Goal: Register for event/course

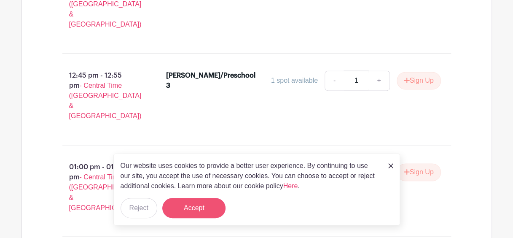
scroll to position [590, 0]
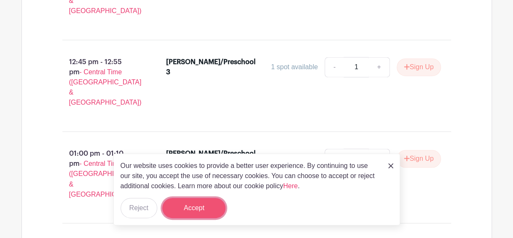
click at [198, 211] on button "Accept" at bounding box center [193, 208] width 63 height 20
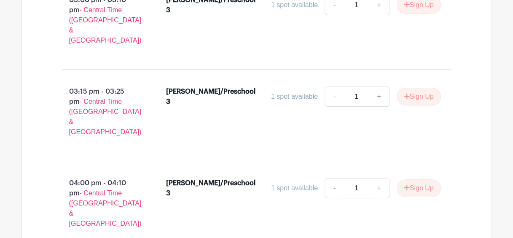
scroll to position [1602, 0]
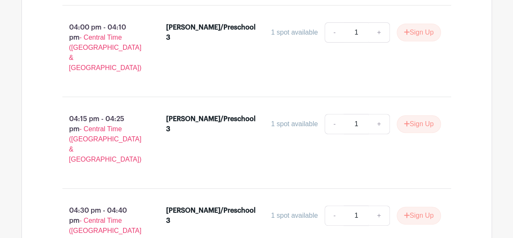
scroll to position [1645, 0]
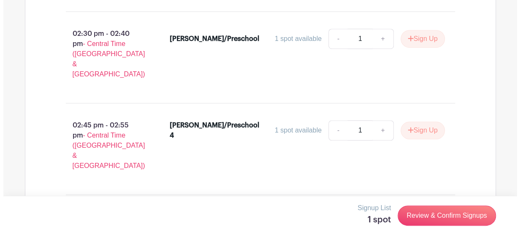
scroll to position [3331, 0]
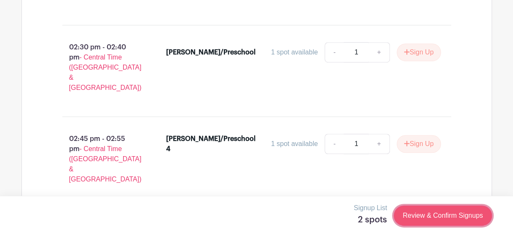
click at [447, 215] on link "Review & Confirm Signups" at bounding box center [443, 215] width 98 height 20
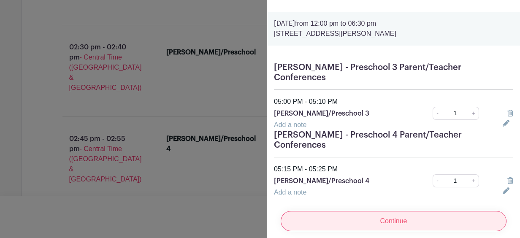
scroll to position [27, 0]
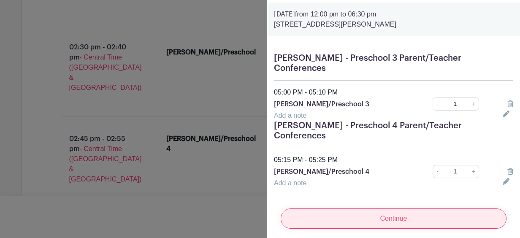
click at [392, 214] on input "Continue" at bounding box center [393, 218] width 226 height 20
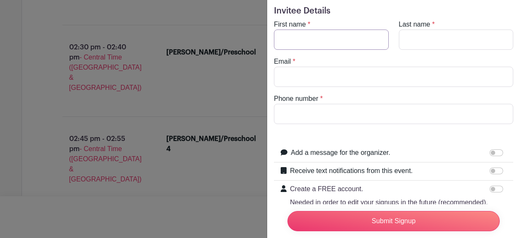
click at [355, 38] on input "First name" at bounding box center [331, 40] width 115 height 20
type input "Holly"
type input "Smith"
type input "hfain9119@gmail.com"
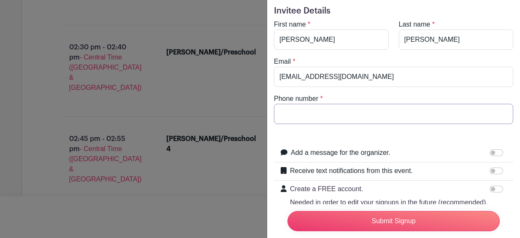
type input "3146085435"
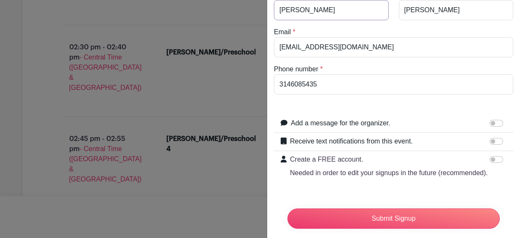
scroll to position [83, 0]
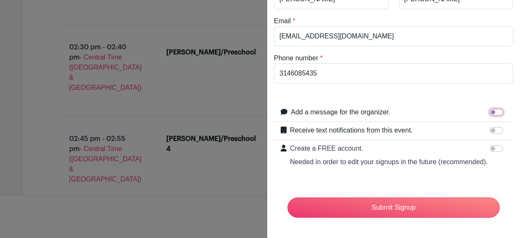
click at [489, 109] on input "Add a message for the organizer." at bounding box center [495, 112] width 13 height 7
checkbox input "true"
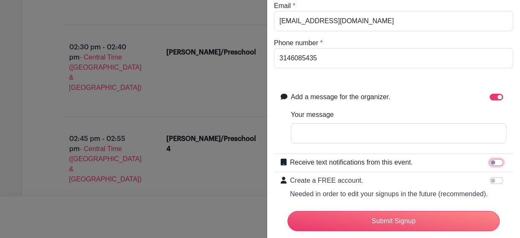
click at [489, 159] on input "Receive text notifications from this event." at bounding box center [495, 162] width 13 height 7
checkbox input "true"
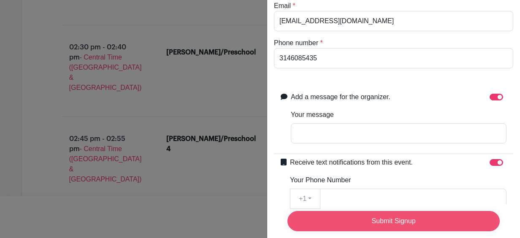
click at [428, 221] on input "Submit Signup" at bounding box center [393, 221] width 212 height 20
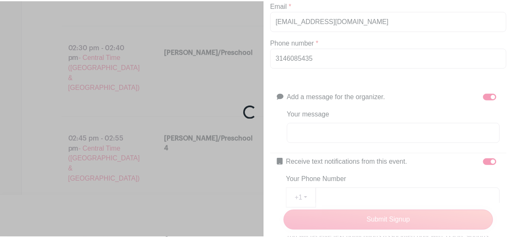
scroll to position [3345, 0]
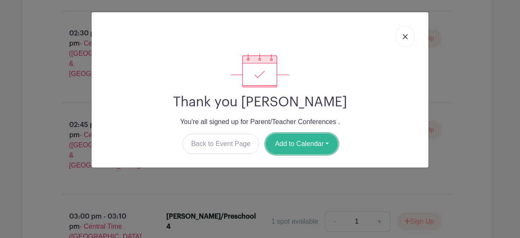
click at [290, 144] on button "Add to Calendar" at bounding box center [302, 144] width 72 height 20
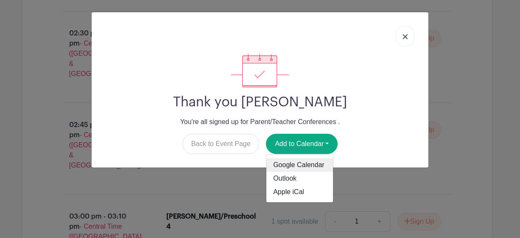
click at [307, 164] on link "Google Calendar" at bounding box center [299, 165] width 67 height 13
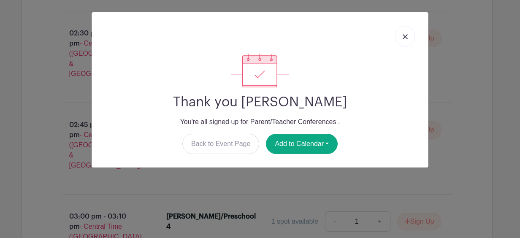
click at [404, 37] on img at bounding box center [404, 36] width 5 height 5
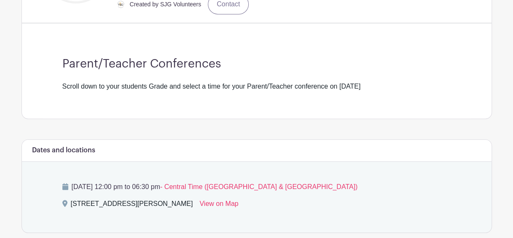
scroll to position [253, 0]
